Goal: Task Accomplishment & Management: Manage account settings

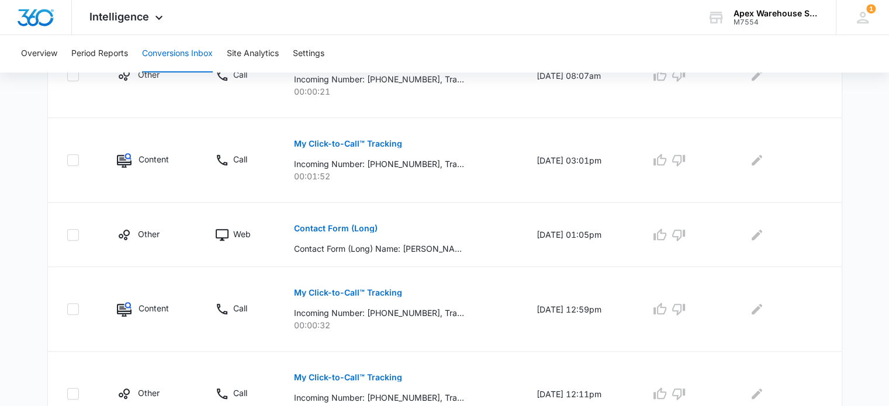
scroll to position [803, 0]
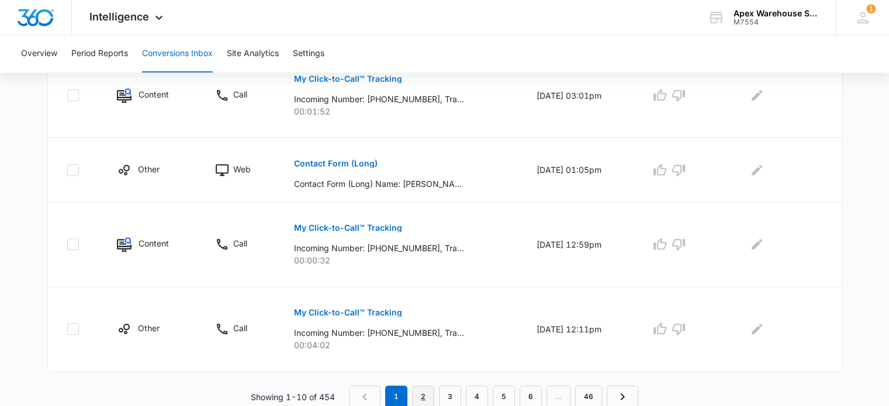
click at [428, 388] on link "2" at bounding box center [423, 397] width 22 height 22
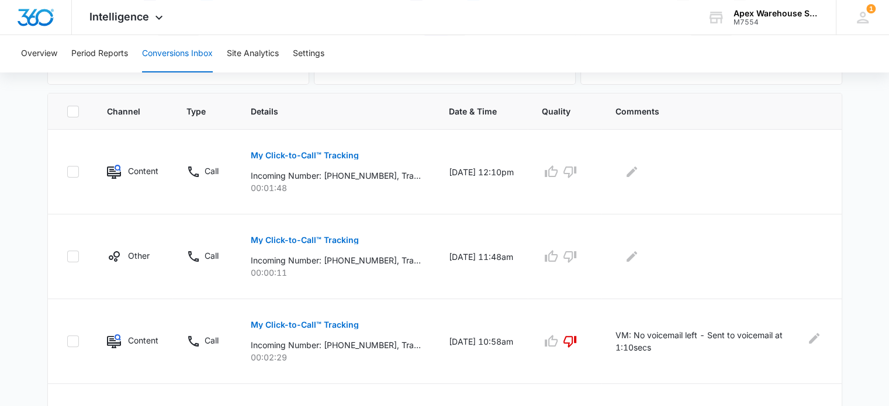
scroll to position [238, 0]
click at [335, 240] on p "My Click-to-Call™ Tracking" at bounding box center [305, 241] width 108 height 8
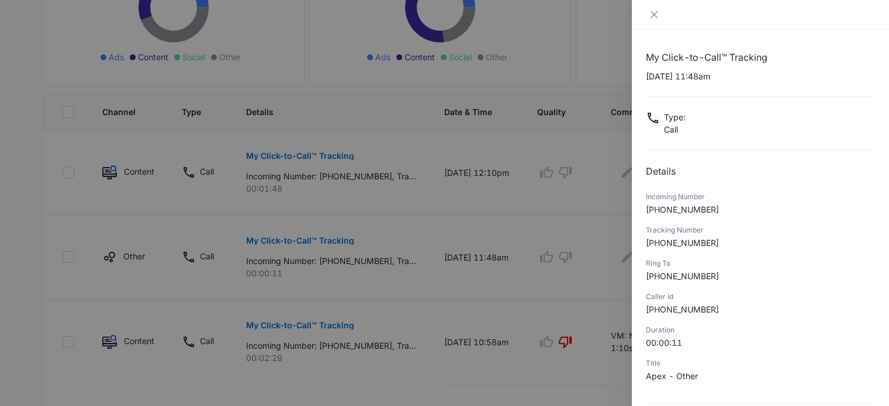
click at [769, 131] on div "Type : Call" at bounding box center [760, 123] width 229 height 25
click at [797, 142] on div "My Click-to-Call™ Tracking [DATE] 11:48am Type : Call Details Incoming Number […" at bounding box center [760, 273] width 229 height 446
click at [799, 99] on div "My Click-to-Call™ Tracking [DATE] 11:48am Type : Call Details Incoming Number […" at bounding box center [760, 273] width 229 height 446
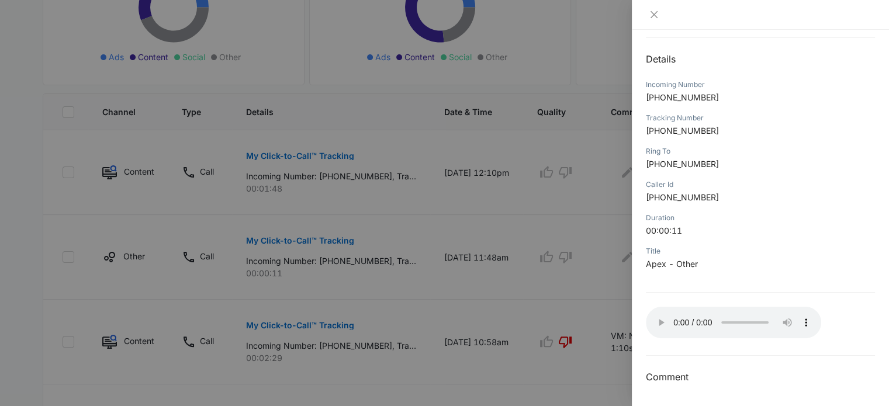
click at [624, 301] on div at bounding box center [444, 203] width 889 height 406
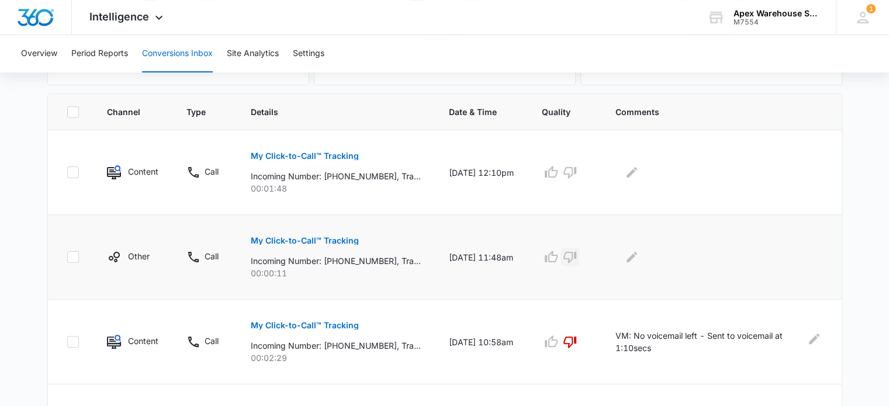
click at [577, 256] on icon "button" at bounding box center [570, 257] width 14 height 14
click at [639, 259] on icon "Edit Comments" at bounding box center [631, 257] width 14 height 14
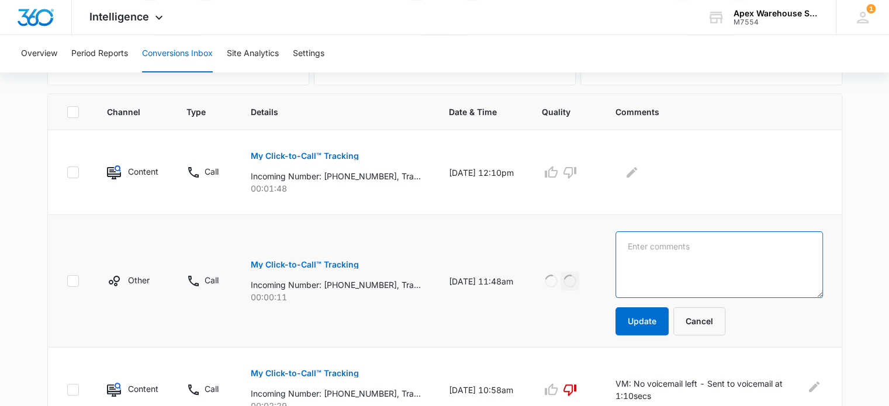
click at [650, 259] on textarea at bounding box center [718, 264] width 207 height 67
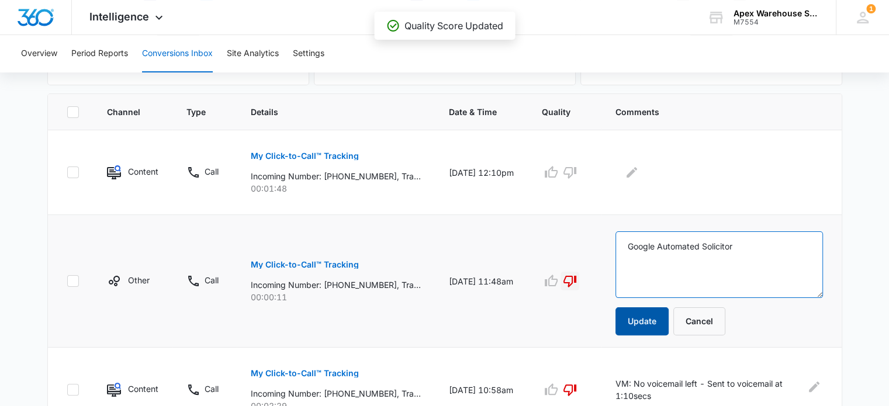
type textarea "Google Automated Solicitor"
click at [659, 323] on button "Update" at bounding box center [641, 321] width 53 height 28
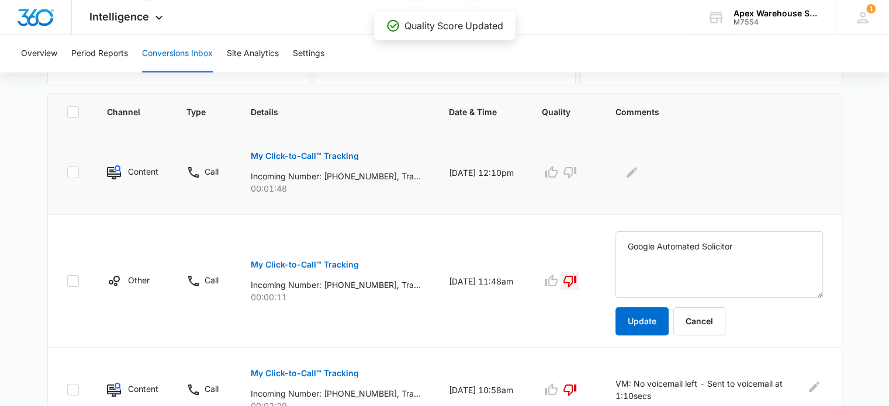
click at [348, 157] on p "My Click-to-Call™ Tracking" at bounding box center [305, 156] width 108 height 8
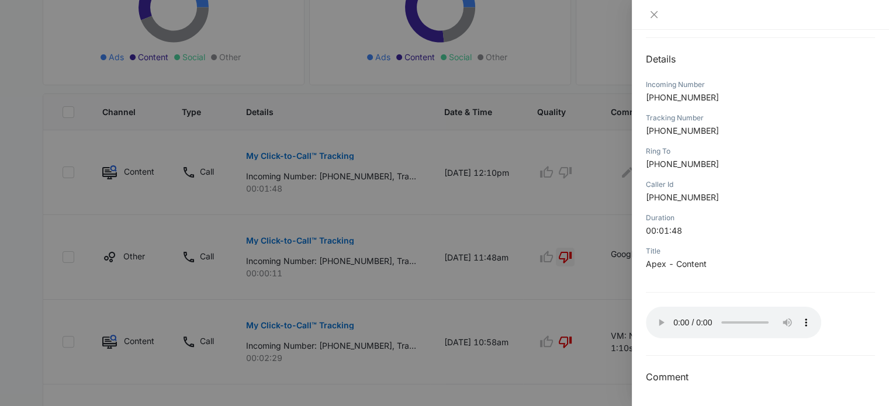
click at [574, 213] on div at bounding box center [444, 203] width 889 height 406
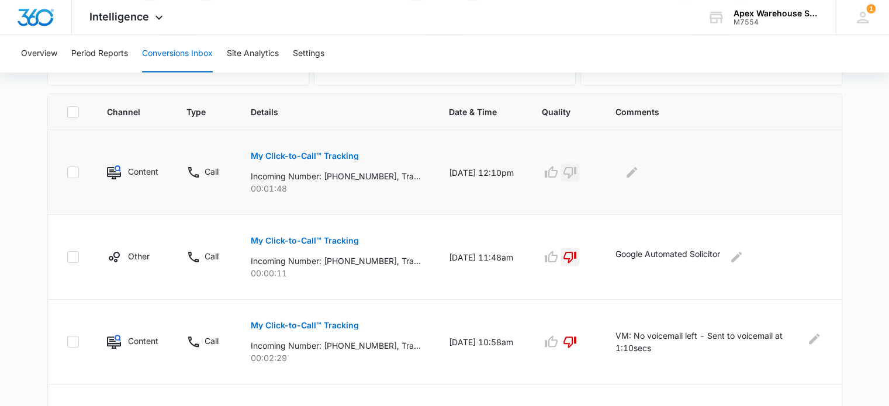
click at [577, 172] on icon "button" at bounding box center [570, 172] width 14 height 14
click at [661, 176] on div at bounding box center [718, 172] width 207 height 19
click at [639, 174] on icon "Edit Comments" at bounding box center [631, 172] width 14 height 14
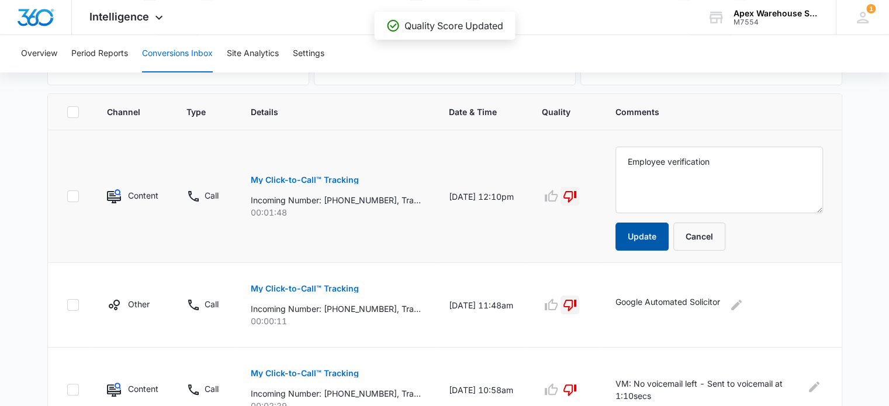
type textarea "Employee verification"
click at [655, 233] on button "Update" at bounding box center [641, 237] width 53 height 28
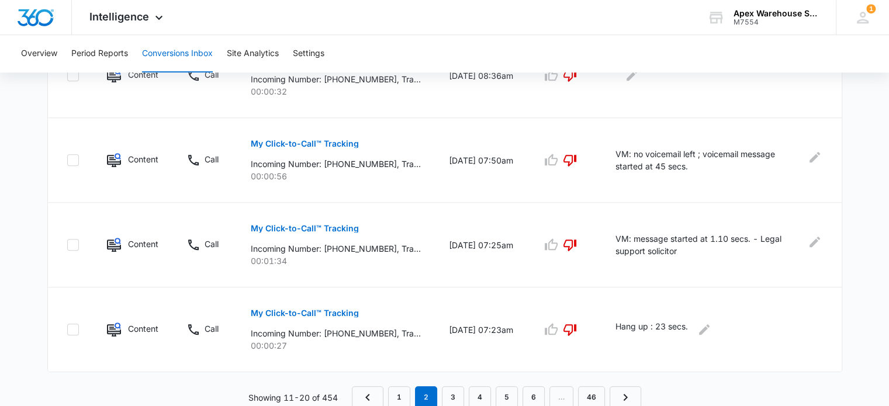
scroll to position [844, 0]
drag, startPoint x: 535, startPoint y: 309, endPoint x: 528, endPoint y: 307, distance: 6.7
click at [528, 307] on td "[DATE] 07:23am" at bounding box center [481, 329] width 93 height 85
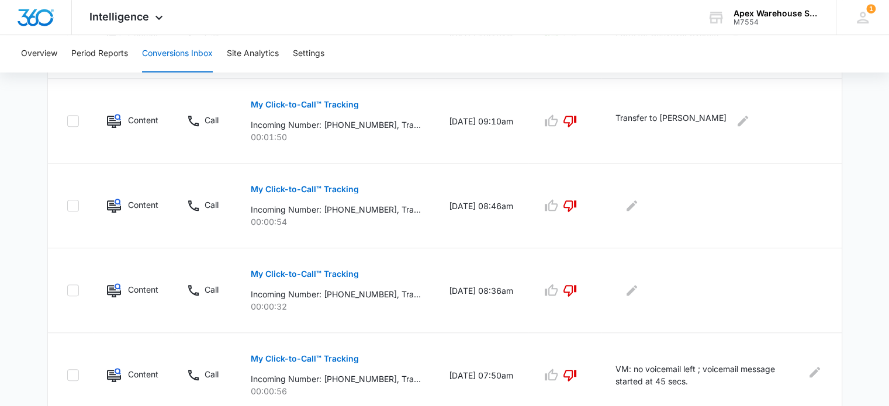
scroll to position [636, 0]
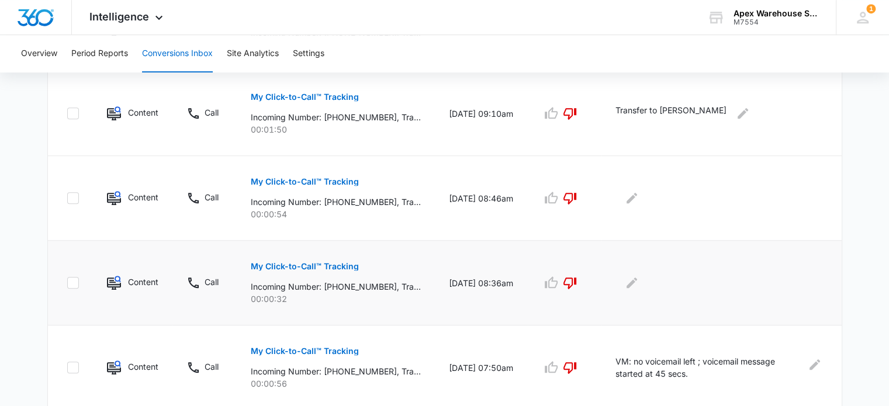
click at [325, 266] on p "My Click-to-Call™ Tracking" at bounding box center [305, 266] width 108 height 8
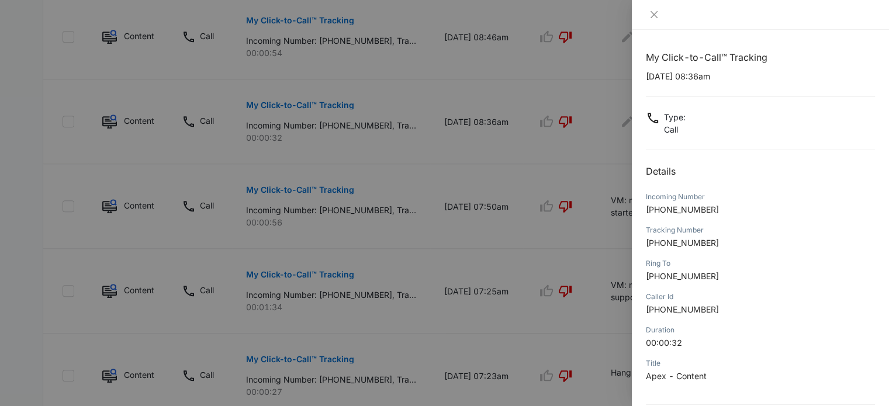
scroll to position [112, 0]
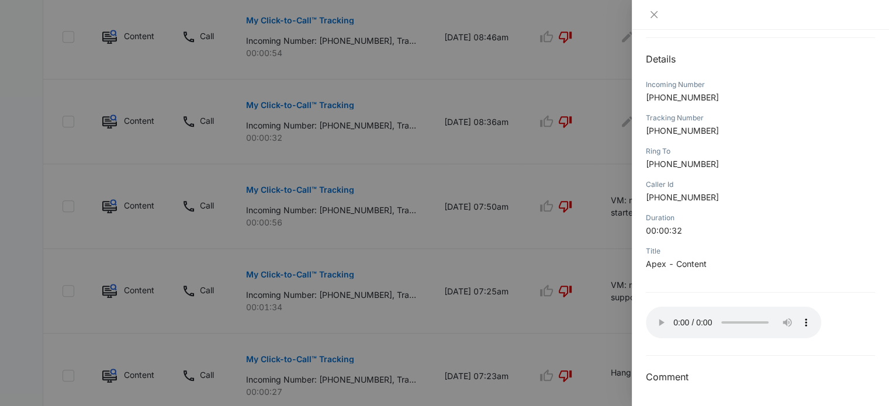
click at [620, 308] on div at bounding box center [444, 203] width 889 height 406
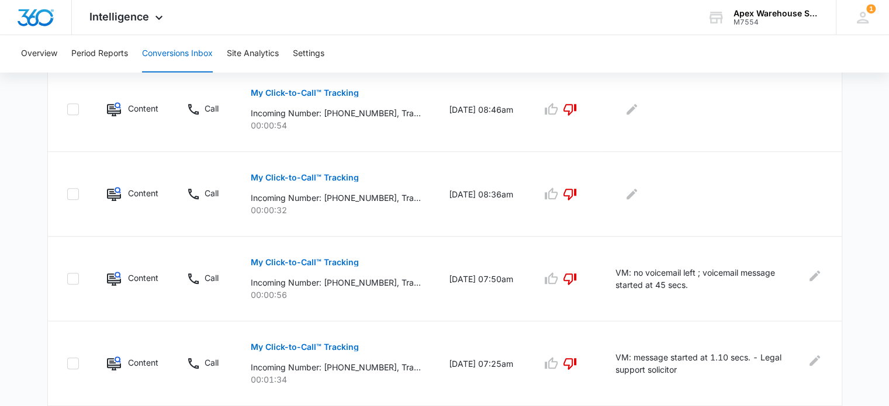
scroll to position [692, 0]
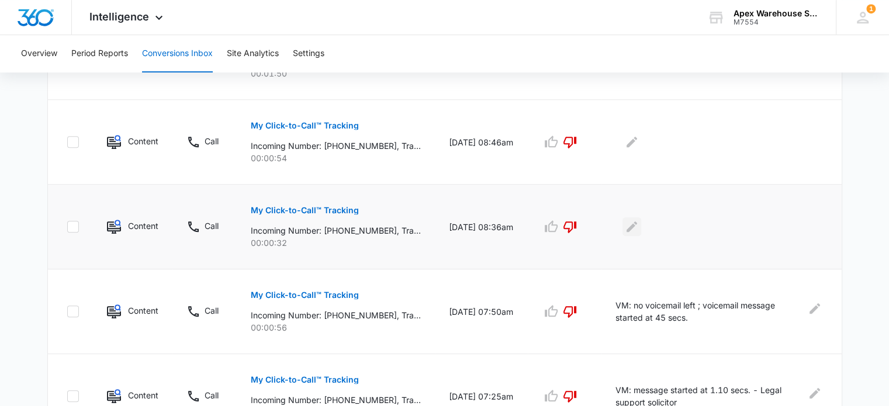
click at [639, 231] on icon "Edit Comments" at bounding box center [631, 227] width 14 height 14
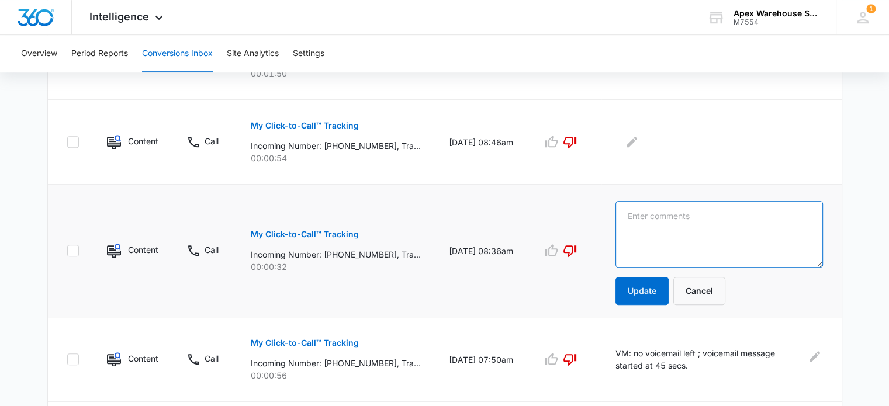
click at [648, 231] on textarea at bounding box center [718, 234] width 207 height 67
click at [661, 212] on textarea "Hang up at 28 seconds" at bounding box center [718, 234] width 207 height 67
paste textarea "Call answered, but disconnected at 28 secs."
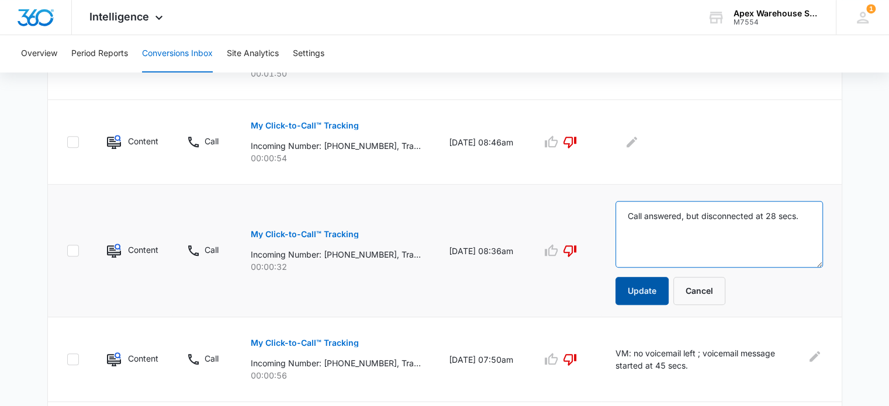
type textarea "Call answered, but disconnected at 28 secs."
click at [660, 292] on button "Update" at bounding box center [641, 291] width 53 height 28
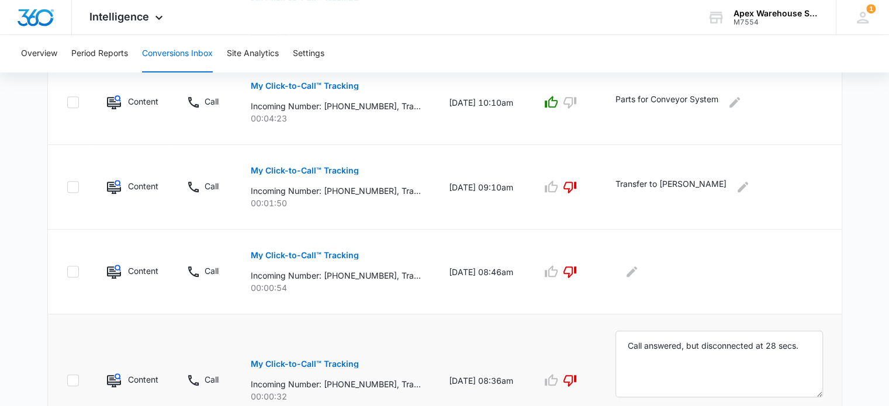
scroll to position [549, 0]
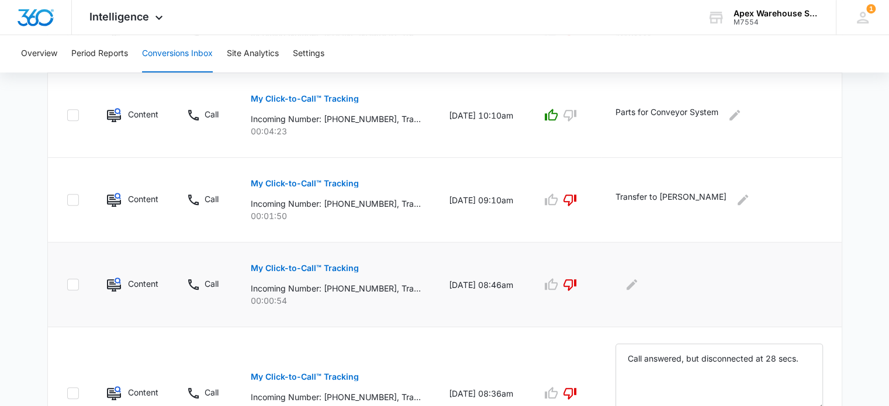
click at [334, 266] on p "My Click-to-Call™ Tracking" at bounding box center [305, 268] width 108 height 8
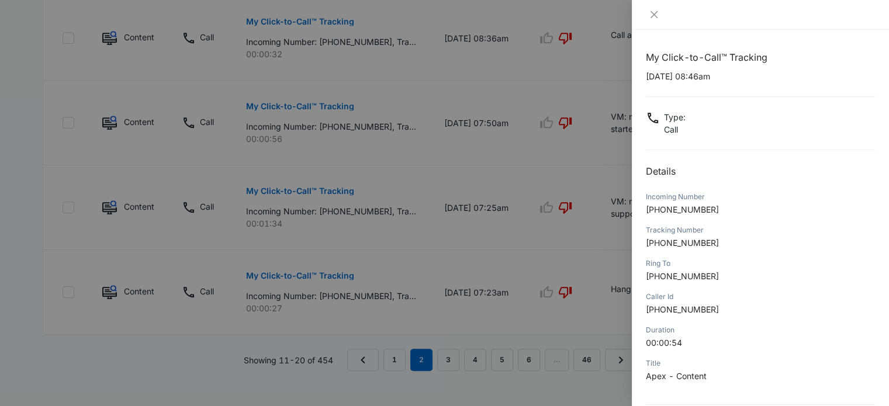
scroll to position [112, 0]
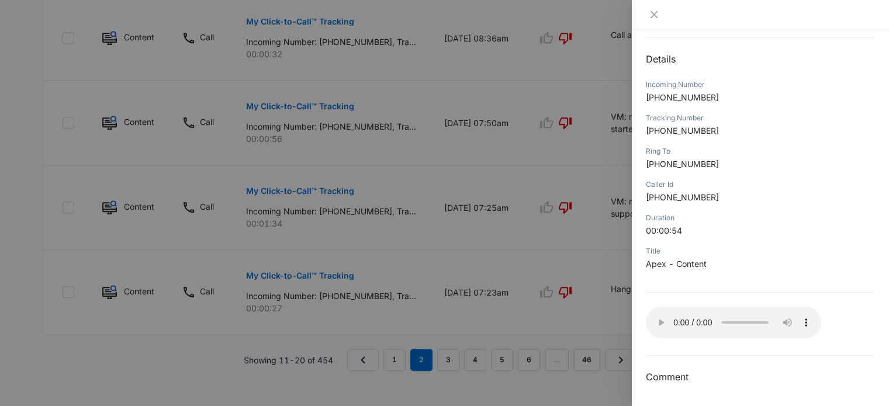
click at [594, 313] on div at bounding box center [444, 203] width 889 height 406
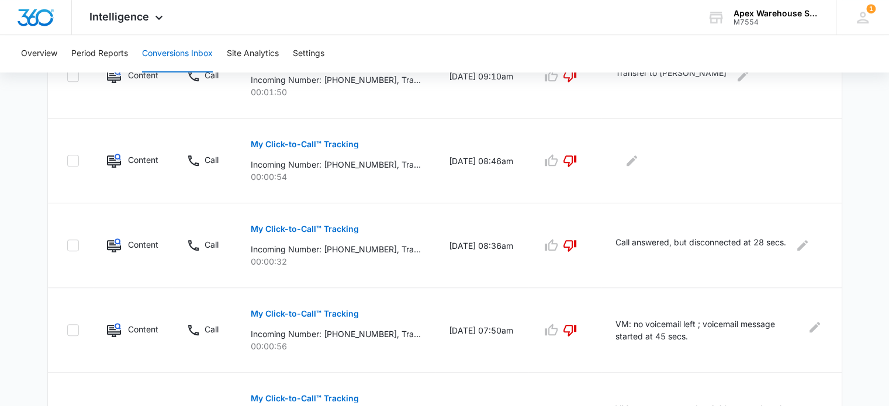
scroll to position [673, 0]
click at [639, 154] on icon "Edit Comments" at bounding box center [631, 161] width 14 height 14
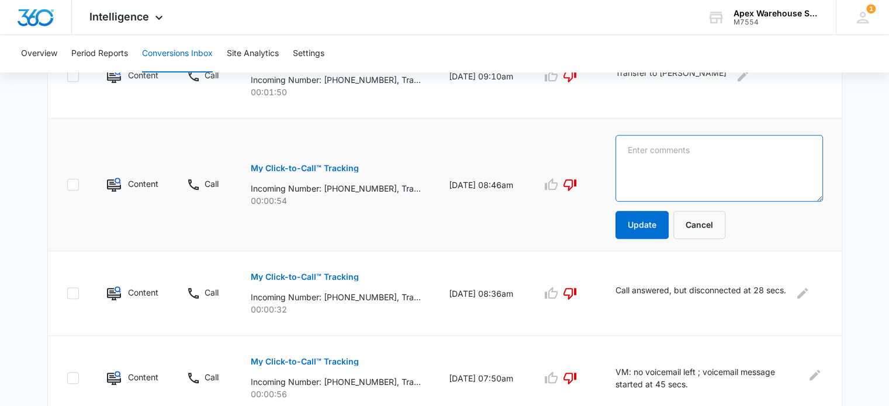
click at [642, 154] on textarea at bounding box center [718, 168] width 207 height 67
type textarea "Transfer to [PERSON_NAME]"
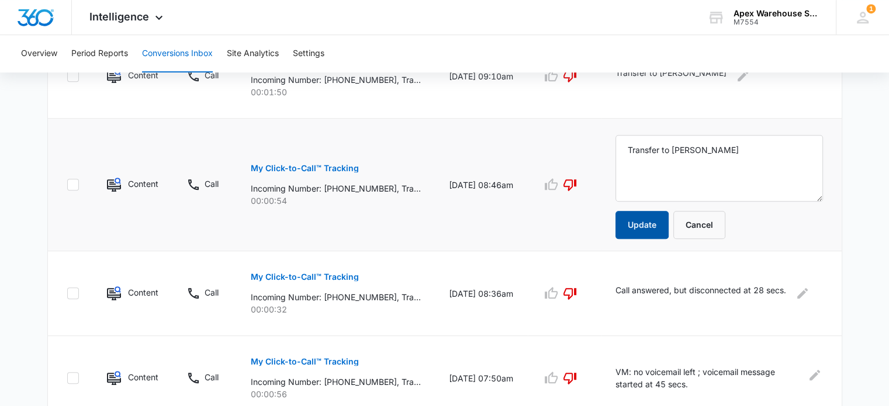
click at [640, 221] on button "Update" at bounding box center [641, 225] width 53 height 28
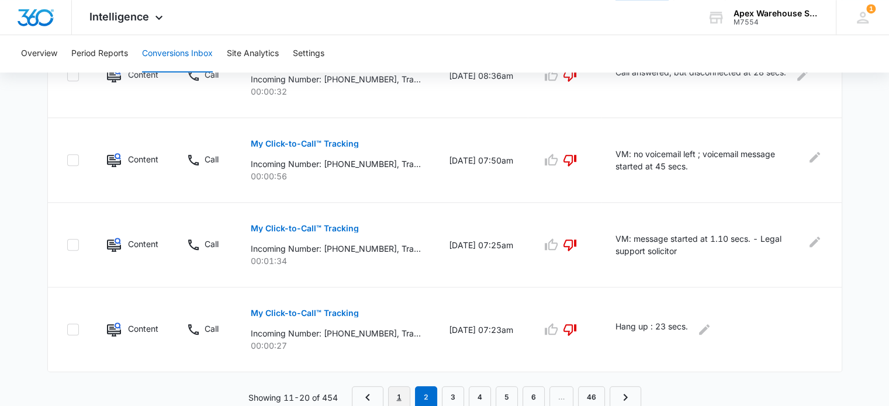
click at [396, 394] on link "1" at bounding box center [399, 397] width 22 height 22
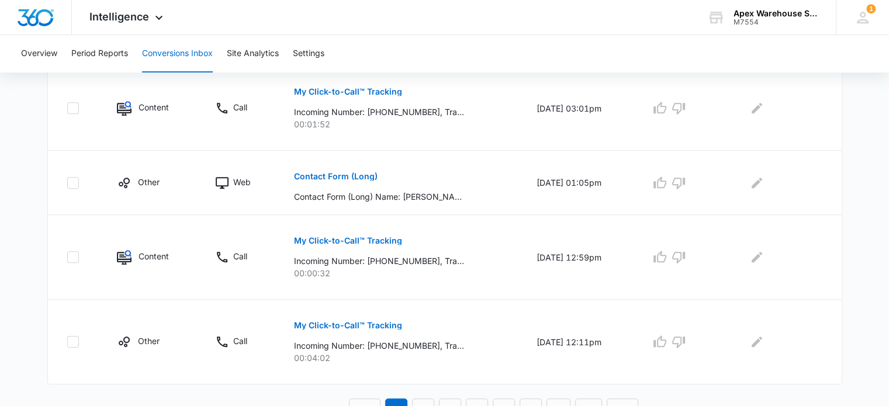
scroll to position [803, 0]
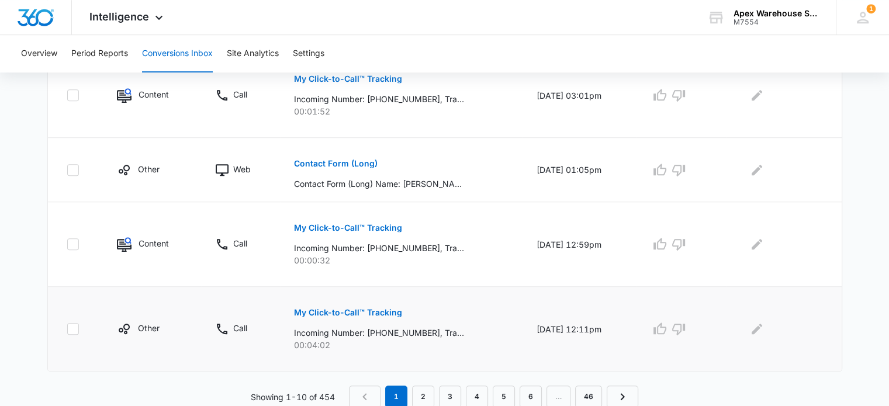
click at [369, 310] on p "My Click-to-Call™ Tracking" at bounding box center [348, 312] width 108 height 8
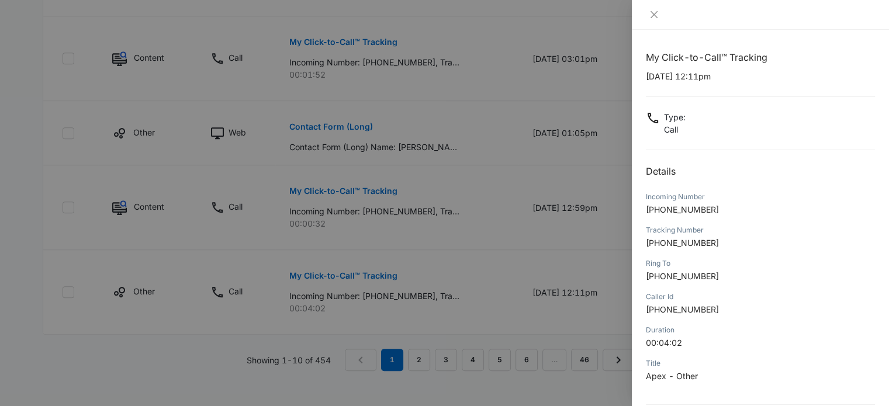
scroll to position [112, 0]
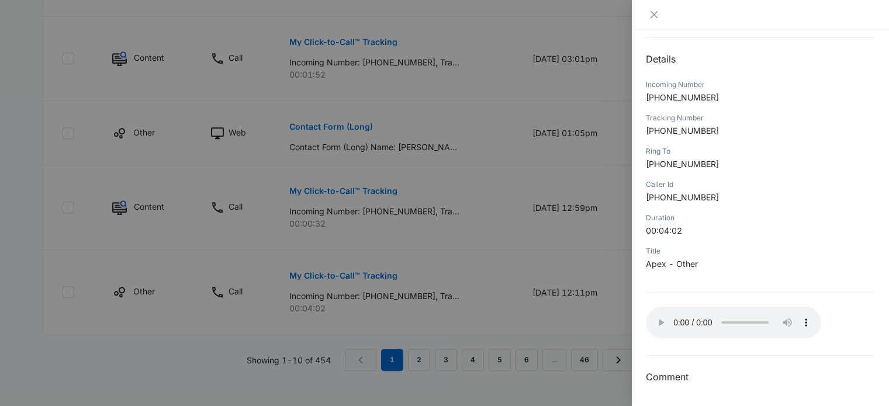
click at [563, 244] on div at bounding box center [444, 203] width 889 height 406
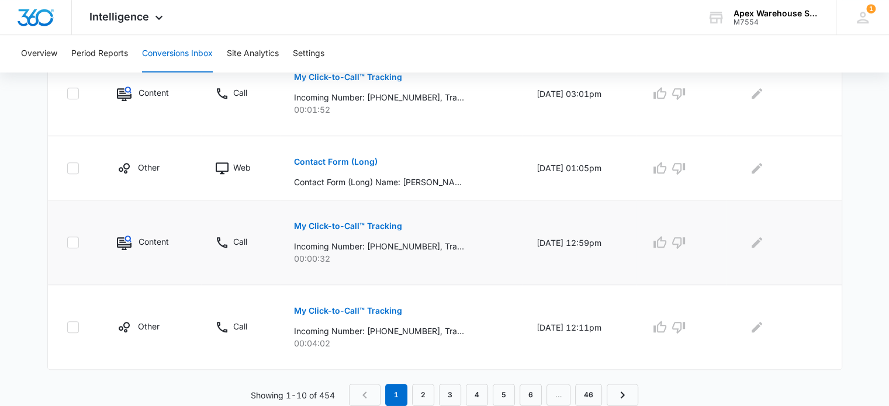
scroll to position [803, 0]
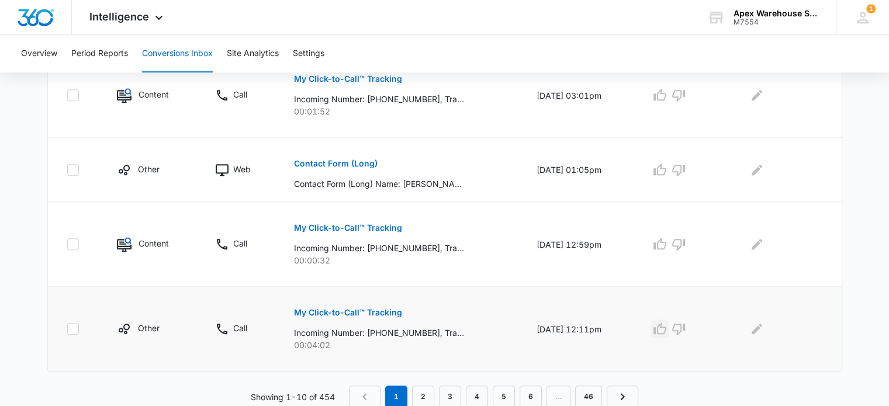
click at [664, 329] on icon "button" at bounding box center [659, 328] width 13 height 12
click at [762, 324] on icon "Edit Comments" at bounding box center [756, 329] width 11 height 11
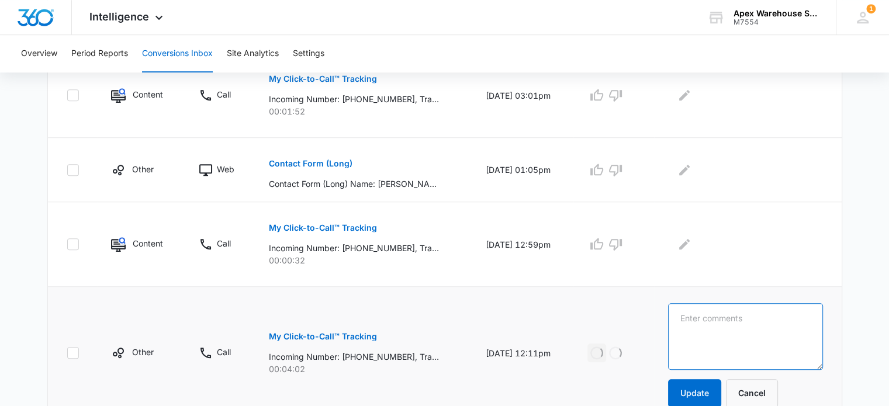
click at [766, 324] on textarea at bounding box center [745, 336] width 155 height 67
paste textarea "Rack removal + new racking / Communication Logic / Amin / CO"
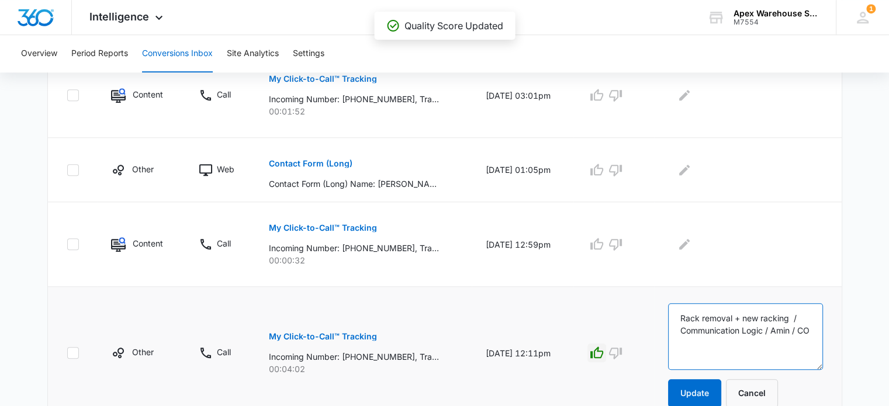
drag, startPoint x: 807, startPoint y: 315, endPoint x: 685, endPoint y: 313, distance: 122.7
click at [685, 313] on textarea "Rack removal + new racking / Communication Logic / Amin / CO" at bounding box center [745, 336] width 155 height 67
drag, startPoint x: 785, startPoint y: 328, endPoint x: 692, endPoint y: 297, distance: 98.5
click at [692, 297] on td "New racking + install + teardown of old racking / Communication Logic / [PERSON…" at bounding box center [748, 353] width 188 height 133
type textarea "New racking + install + teardown of old racking / Communication Logic / Amin / …"
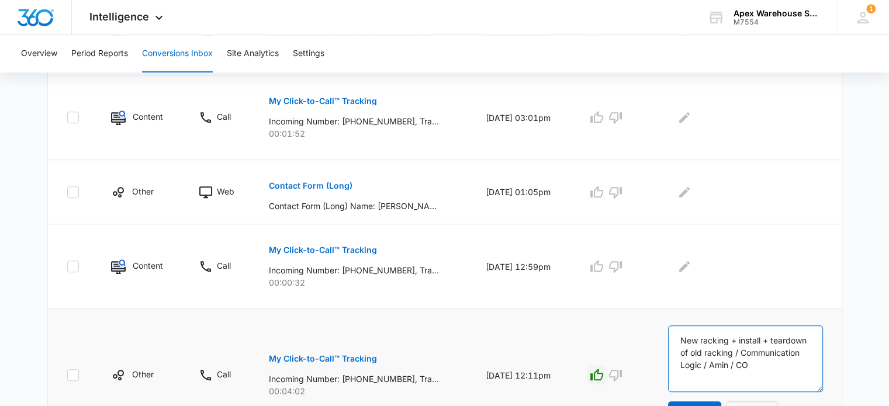
scroll to position [851, 0]
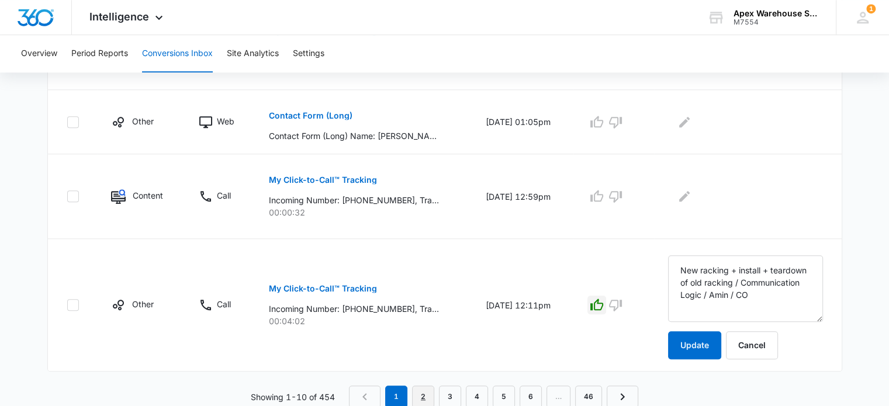
click at [422, 393] on link "2" at bounding box center [423, 397] width 22 height 22
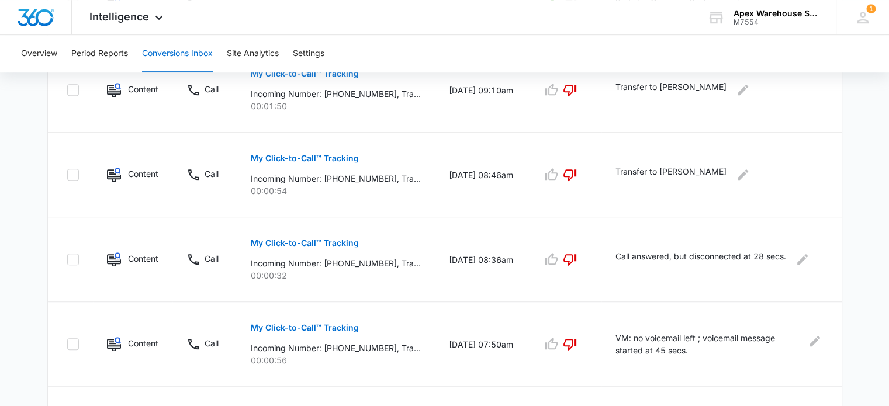
scroll to position [844, 0]
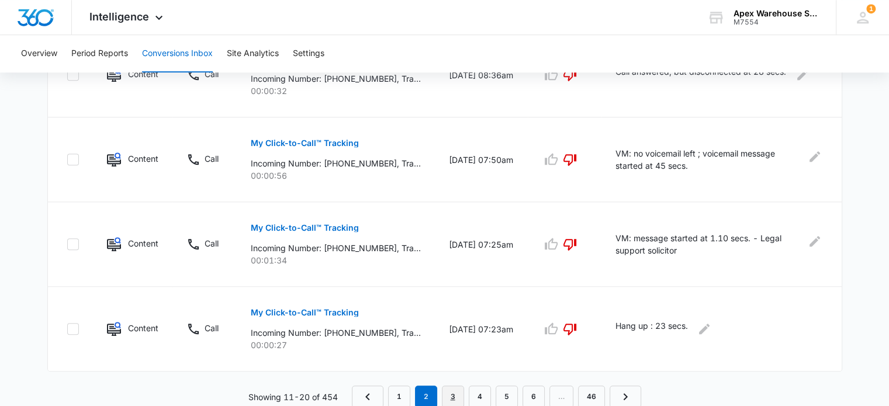
click at [453, 396] on link "3" at bounding box center [453, 397] width 22 height 22
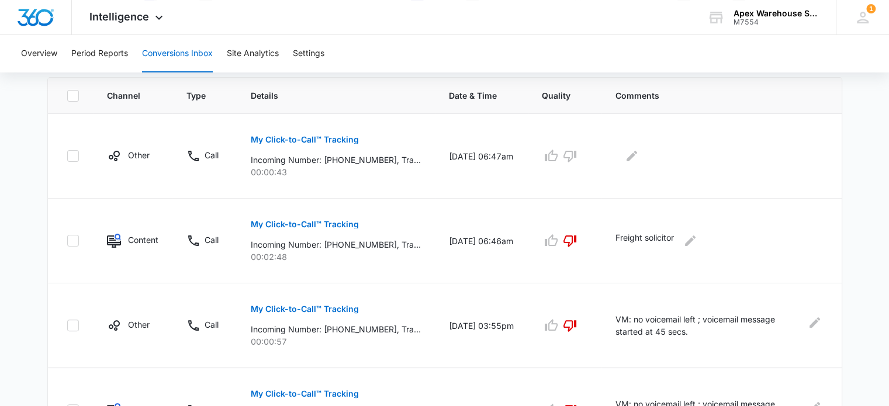
scroll to position [187, 0]
